Goal: Navigation & Orientation: Find specific page/section

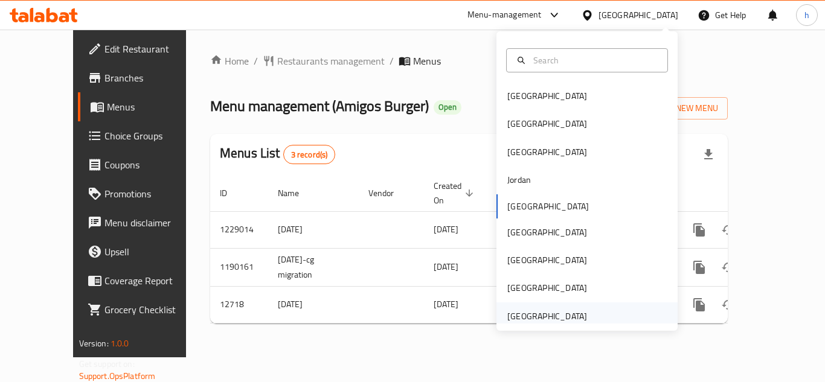
click at [538, 310] on div "United Arab Emirates" at bounding box center [547, 316] width 80 height 13
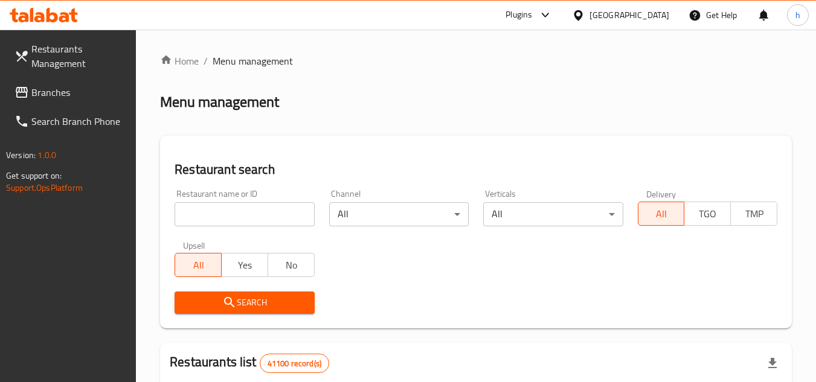
click at [73, 92] on span "Branches" at bounding box center [78, 92] width 95 height 14
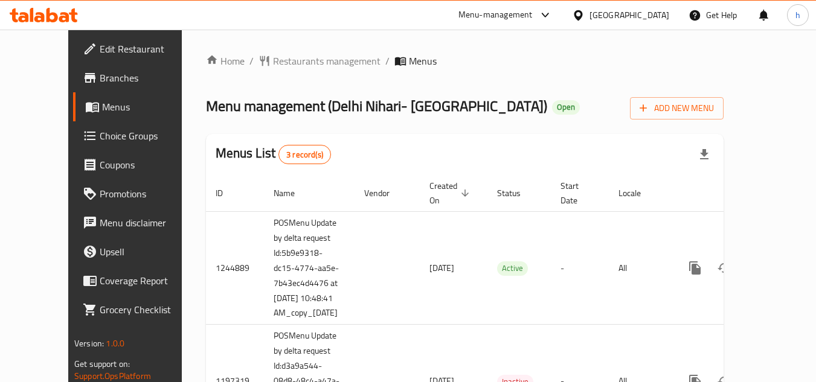
click at [516, 105] on div "Menu management ( Delhi Nihari- Sharjah ) Open Add New Menu" at bounding box center [465, 105] width 518 height 27
click at [275, 63] on span "Restaurants management" at bounding box center [326, 61] width 107 height 14
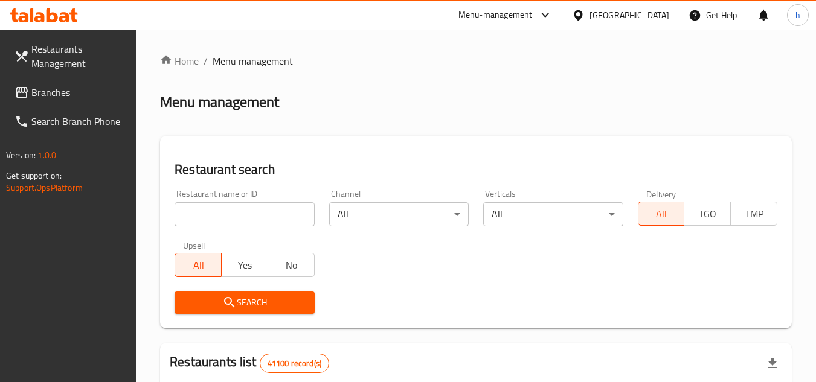
click at [243, 221] on input "search" at bounding box center [245, 214] width 140 height 24
paste input "12525"
type input "12525"
click button "Search" at bounding box center [245, 303] width 140 height 22
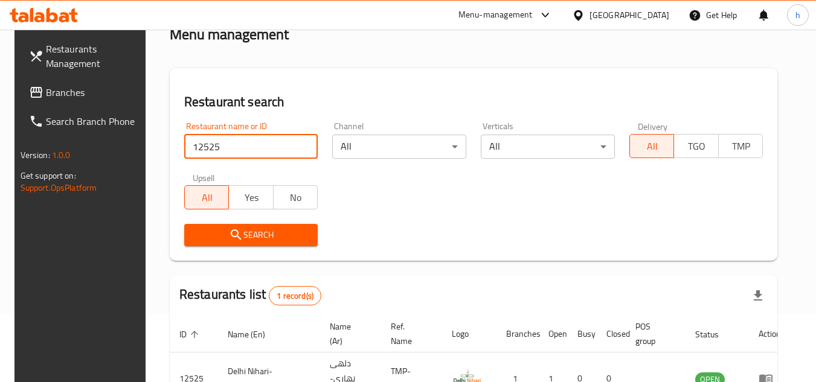
scroll to position [146, 0]
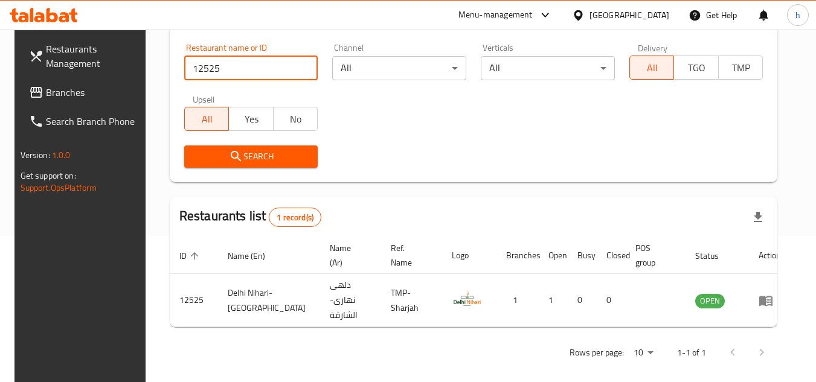
click at [723, 19] on div "Get Help" at bounding box center [712, 15] width 49 height 29
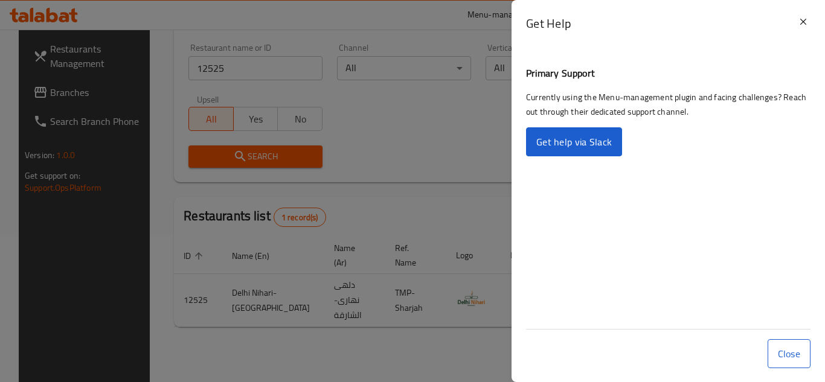
click at [463, 59] on div at bounding box center [412, 191] width 825 height 382
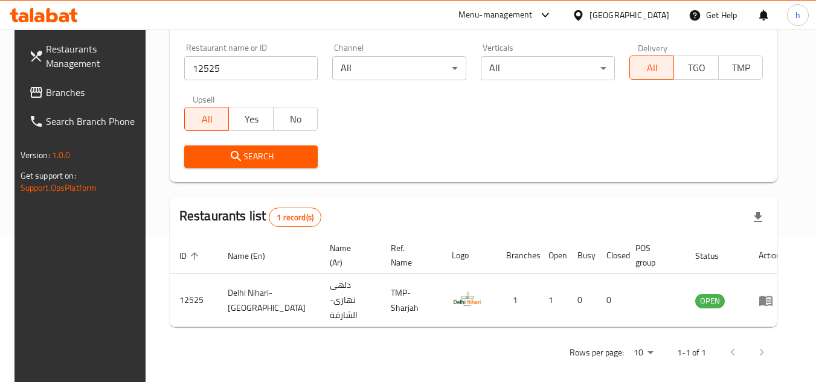
click at [641, 17] on div "United Arab Emirates" at bounding box center [629, 14] width 80 height 13
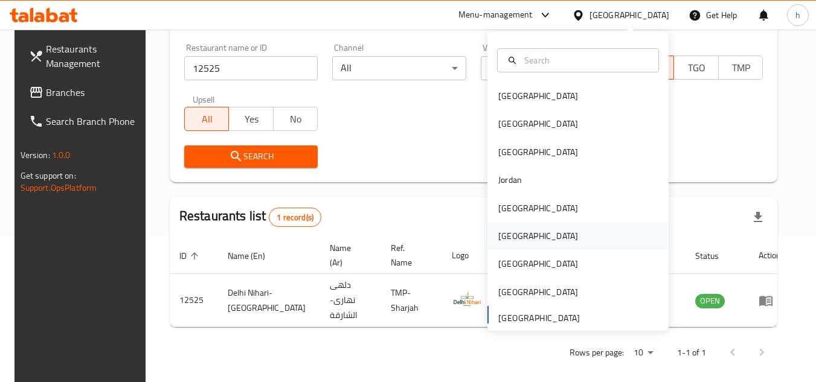
click at [509, 239] on div "Oman" at bounding box center [538, 235] width 80 height 13
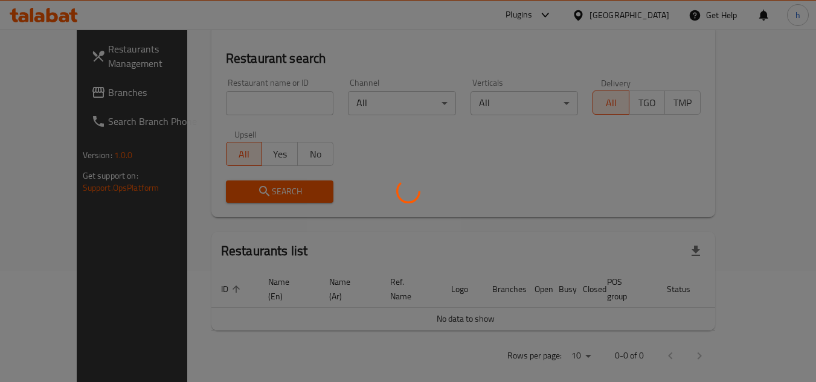
scroll to position [146, 0]
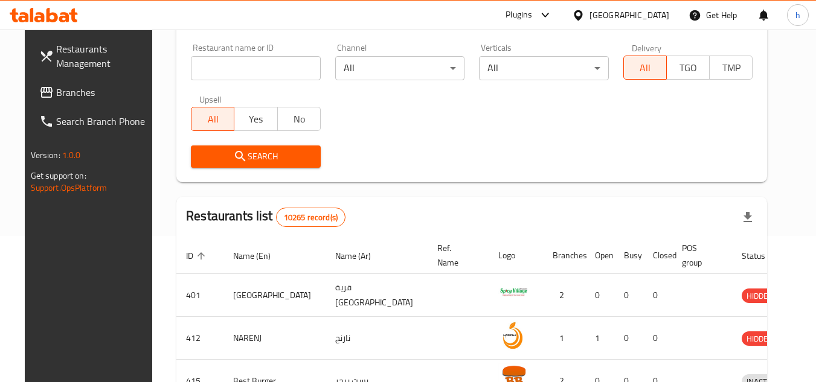
click at [77, 83] on link "Branches" at bounding box center [96, 92] width 132 height 29
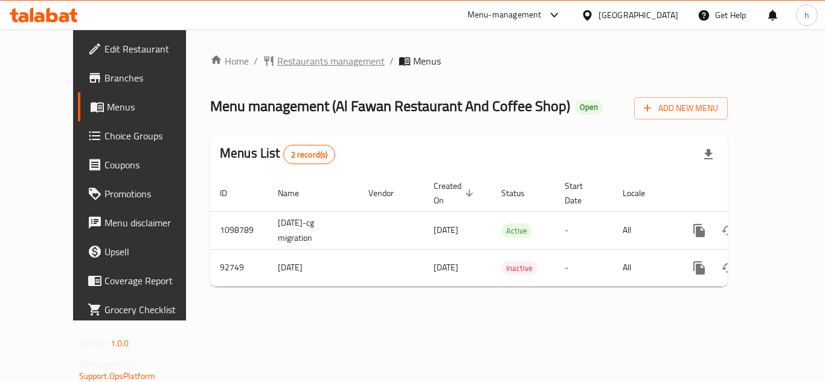
click at [283, 62] on span "Restaurants management" at bounding box center [330, 61] width 107 height 14
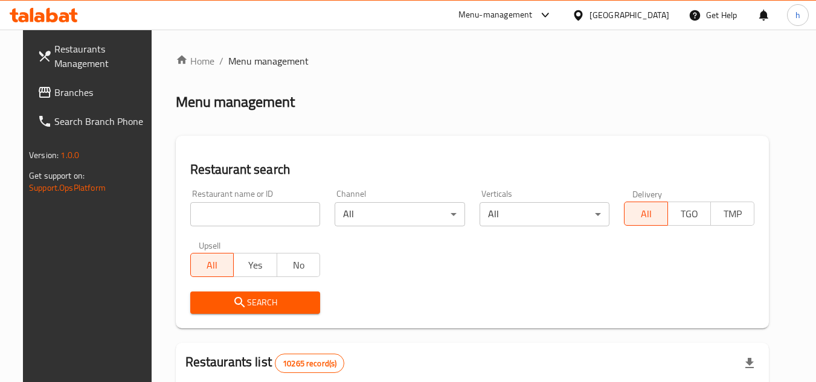
click at [69, 97] on span "Branches" at bounding box center [101, 92] width 95 height 14
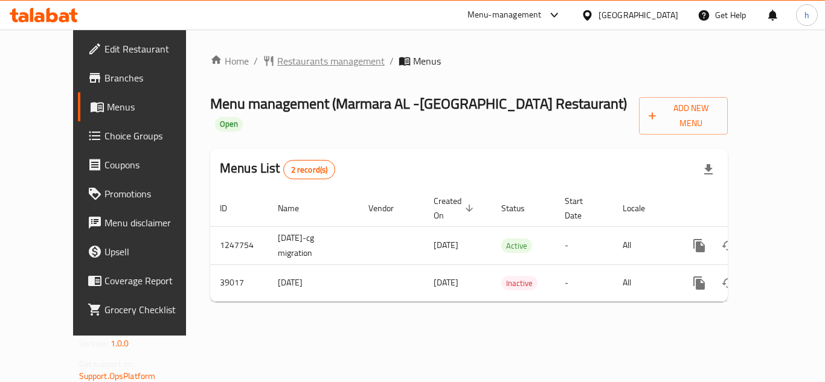
click at [286, 56] on span "Restaurants management" at bounding box center [330, 61] width 107 height 14
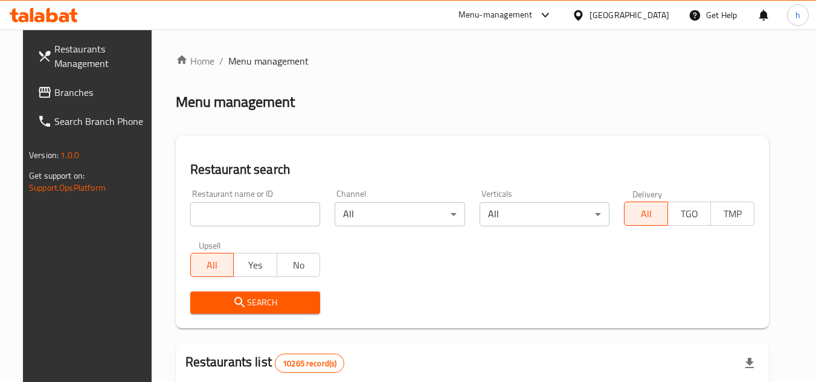
click at [86, 92] on span "Branches" at bounding box center [101, 92] width 95 height 14
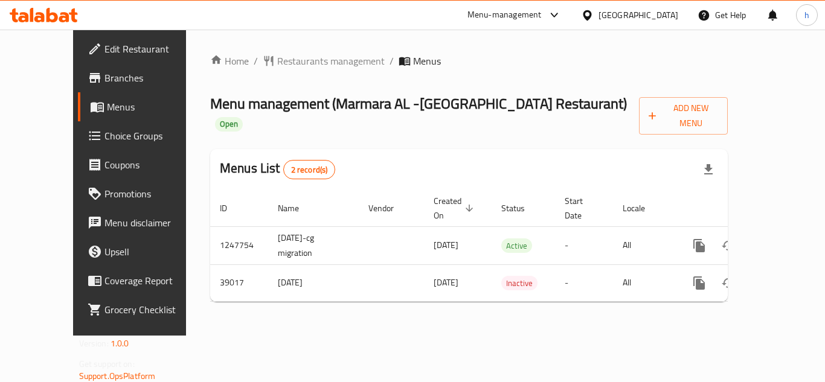
click at [666, 6] on div "Oman" at bounding box center [629, 15] width 117 height 29
click at [598, 18] on div at bounding box center [590, 14] width 18 height 13
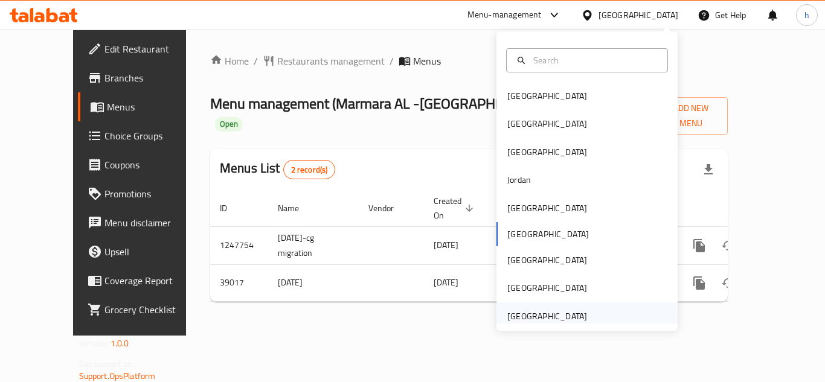
click at [523, 315] on div "United Arab Emirates" at bounding box center [547, 316] width 80 height 13
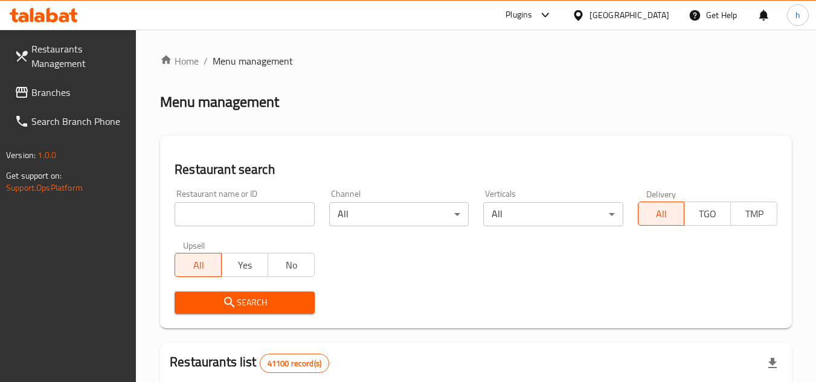
click at [86, 86] on span "Branches" at bounding box center [78, 92] width 95 height 14
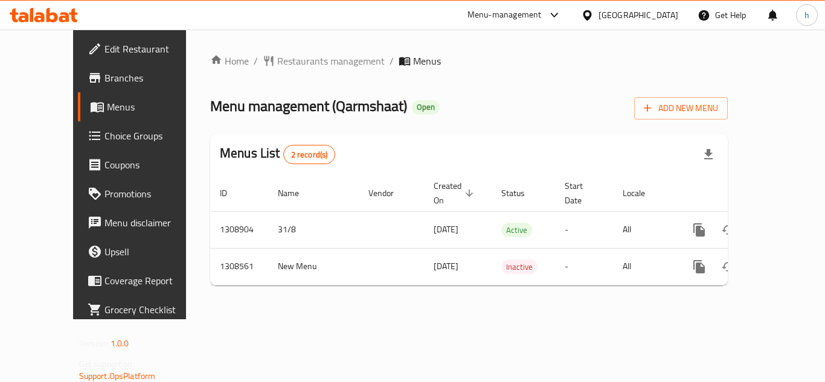
click at [625, 14] on div "[GEOGRAPHIC_DATA]" at bounding box center [638, 14] width 80 height 13
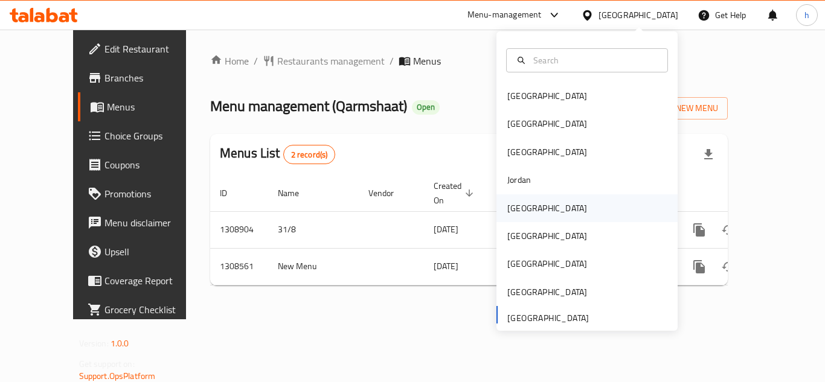
click at [538, 207] on div "[GEOGRAPHIC_DATA]" at bounding box center [586, 208] width 181 height 28
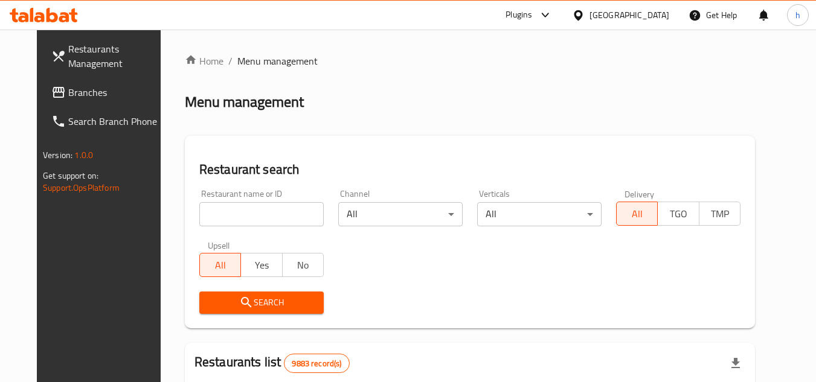
click at [72, 93] on span "Branches" at bounding box center [115, 92] width 95 height 14
